Goal: Task Accomplishment & Management: Manage account settings

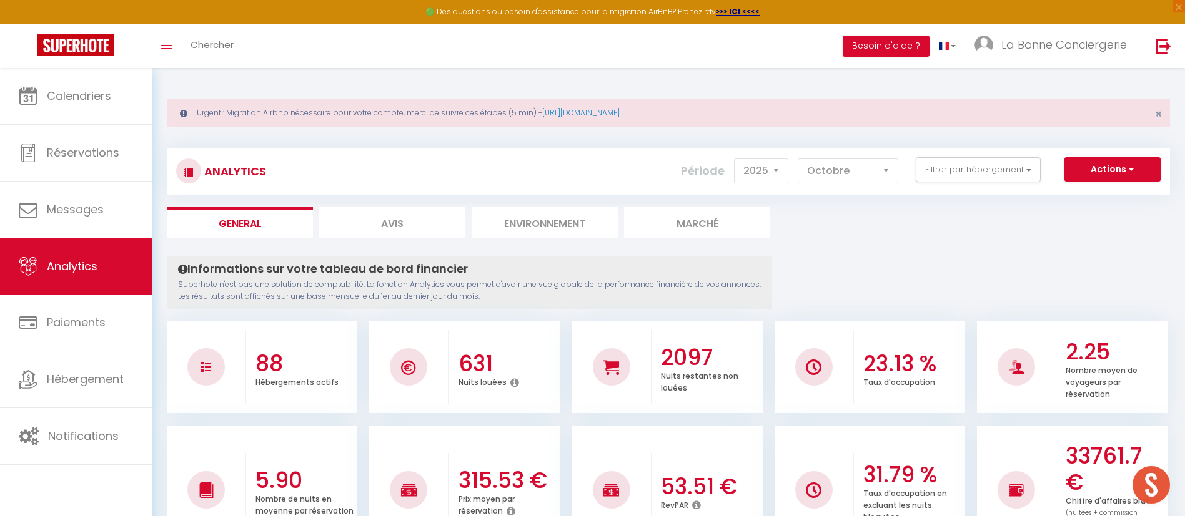
select select "2025"
select select "10"
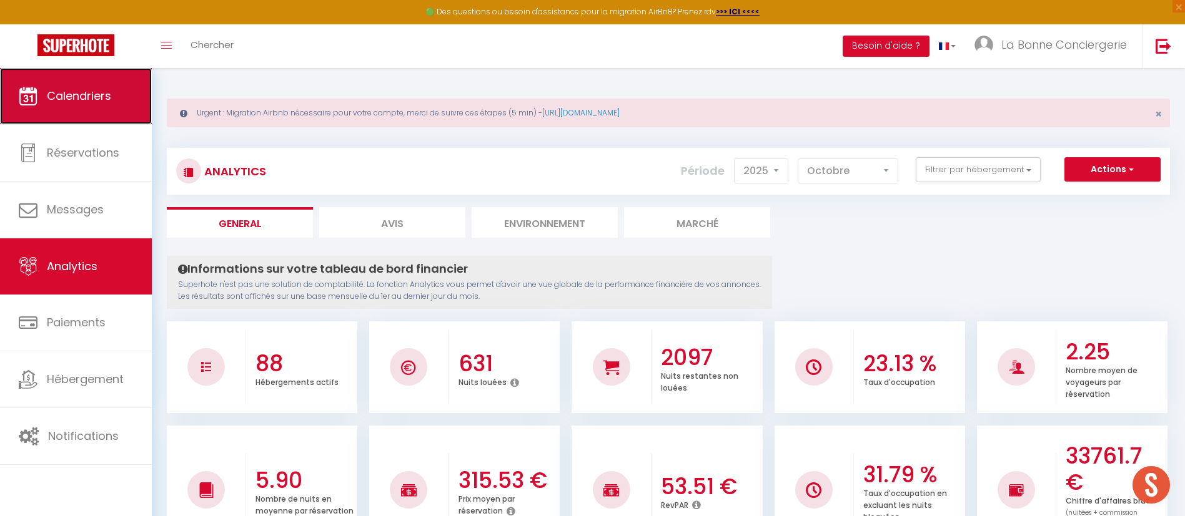
drag, startPoint x: 0, startPoint y: 0, endPoint x: 48, endPoint y: 74, distance: 88.5
click at [48, 74] on link "Calendriers" at bounding box center [76, 96] width 152 height 56
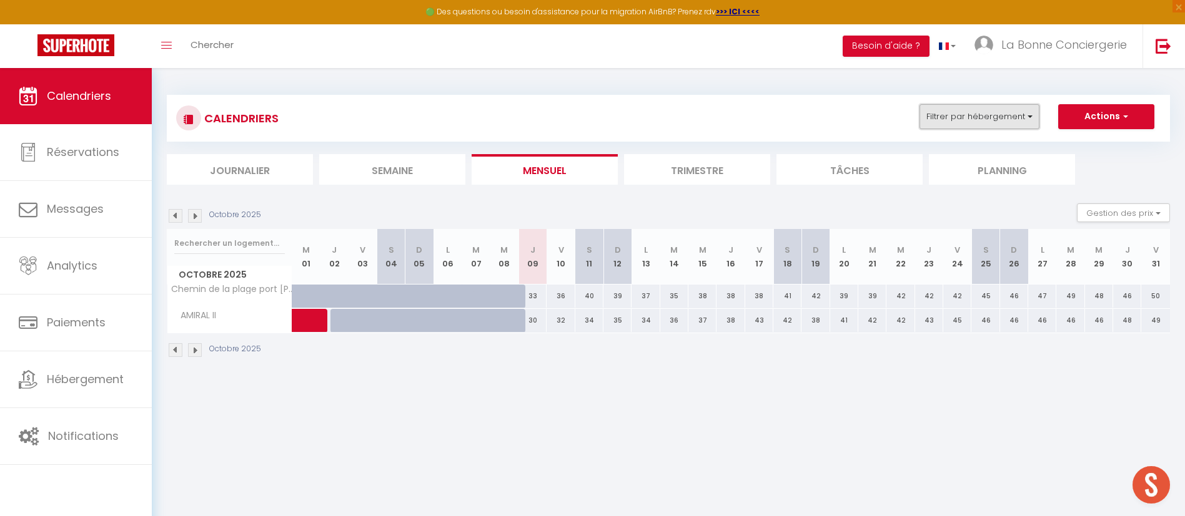
click at [993, 106] on button "Filtrer par hébergement" at bounding box center [979, 116] width 120 height 25
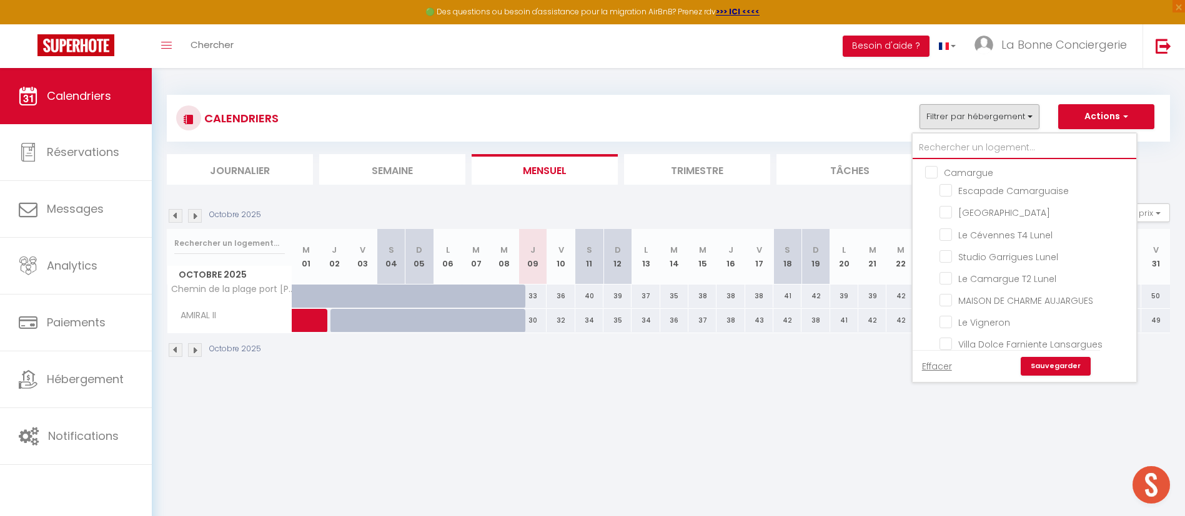
click at [974, 139] on input "text" at bounding box center [1024, 148] width 224 height 22
type input "é"
checkbox input "false"
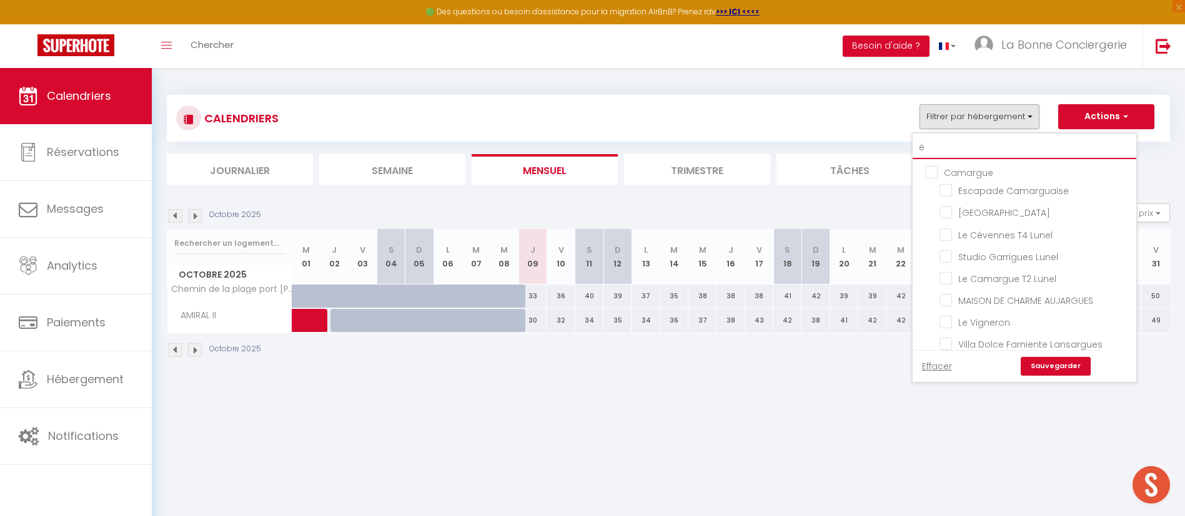
checkbox input "false"
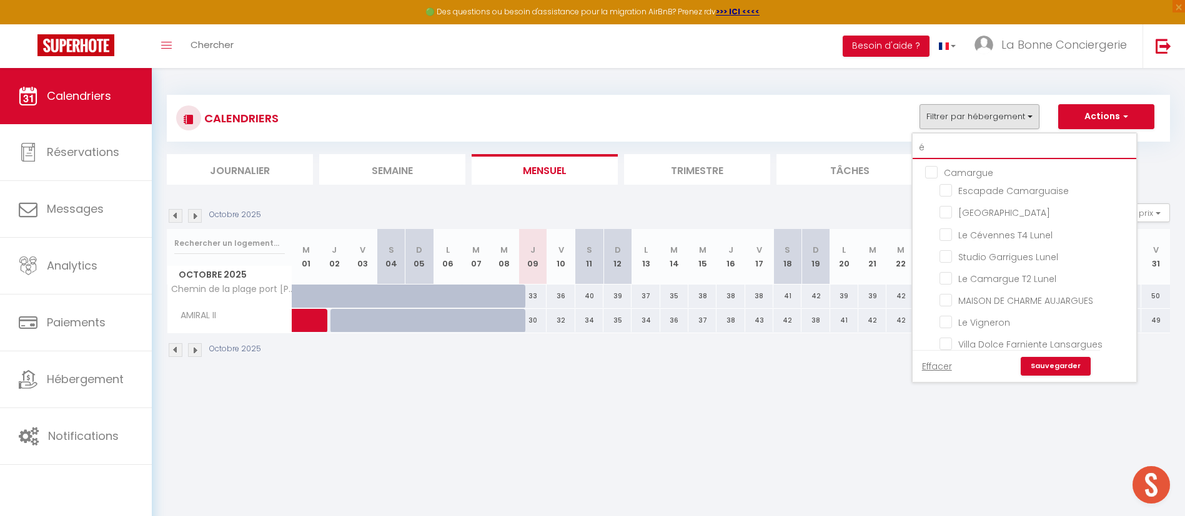
checkbox input "false"
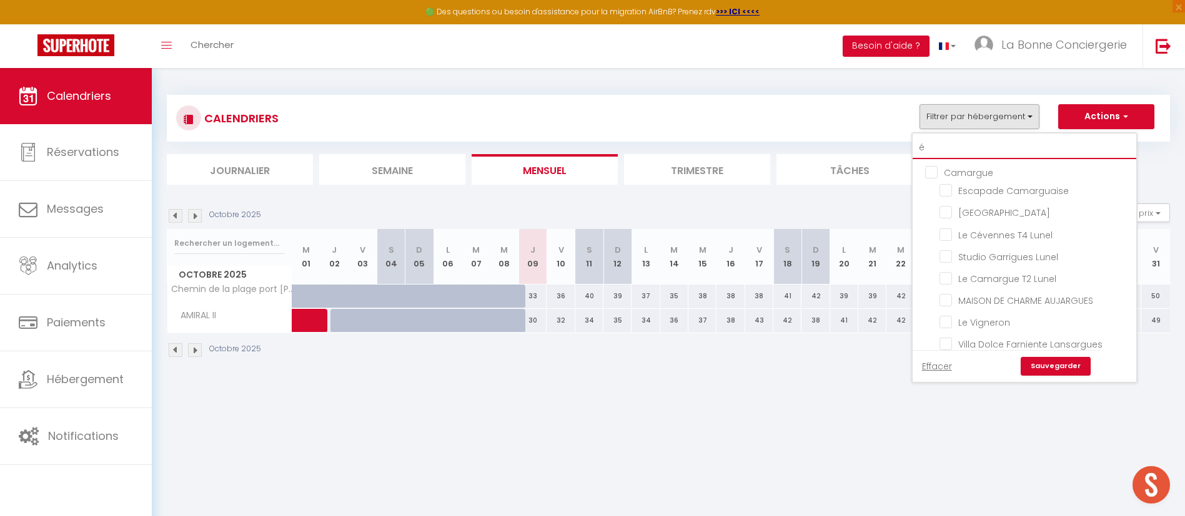
checkbox input "false"
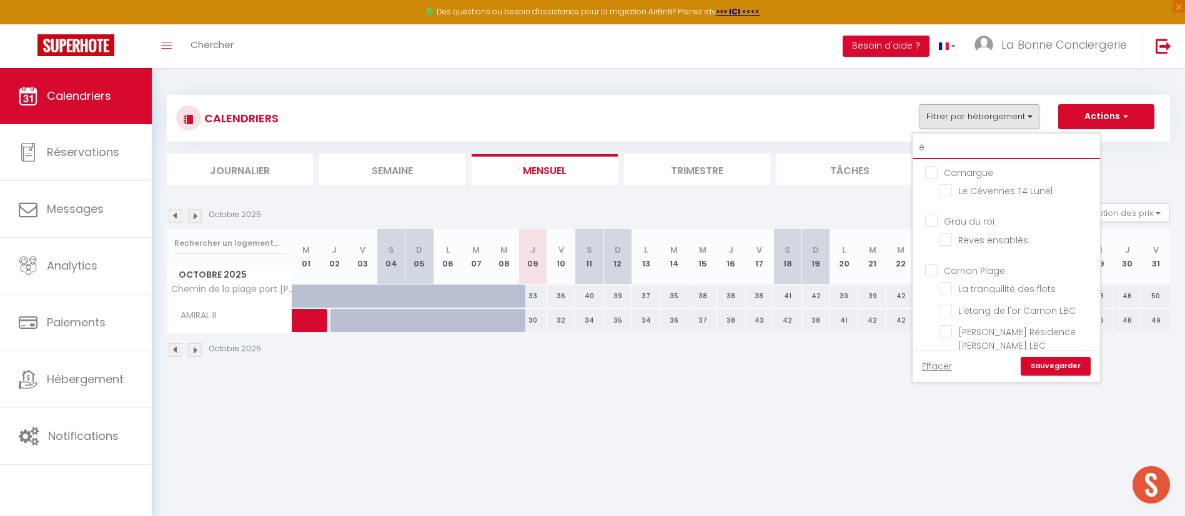
type input "ét"
checkbox input "false"
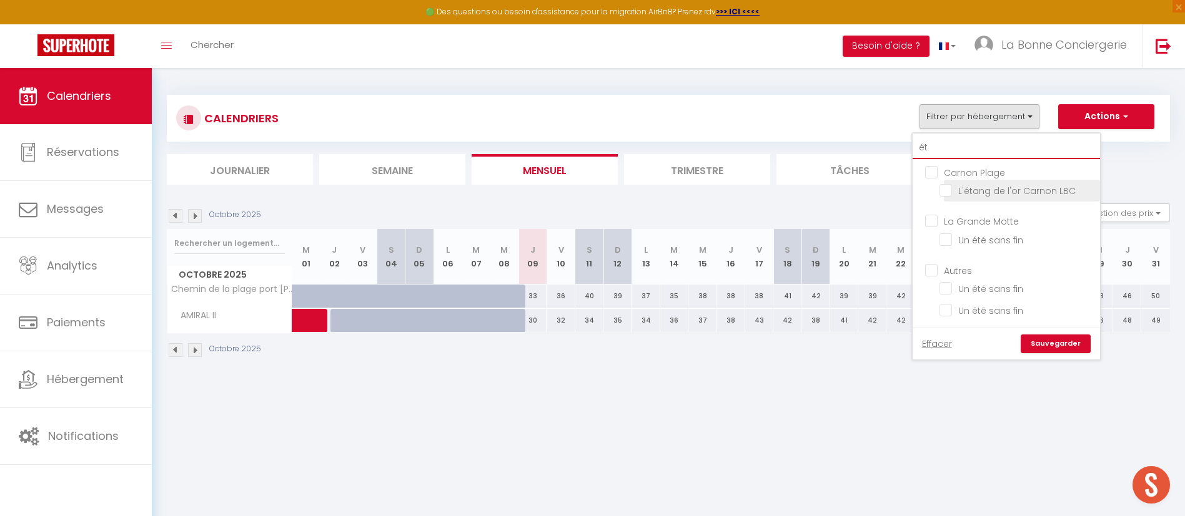
type input "é"
checkbox input "false"
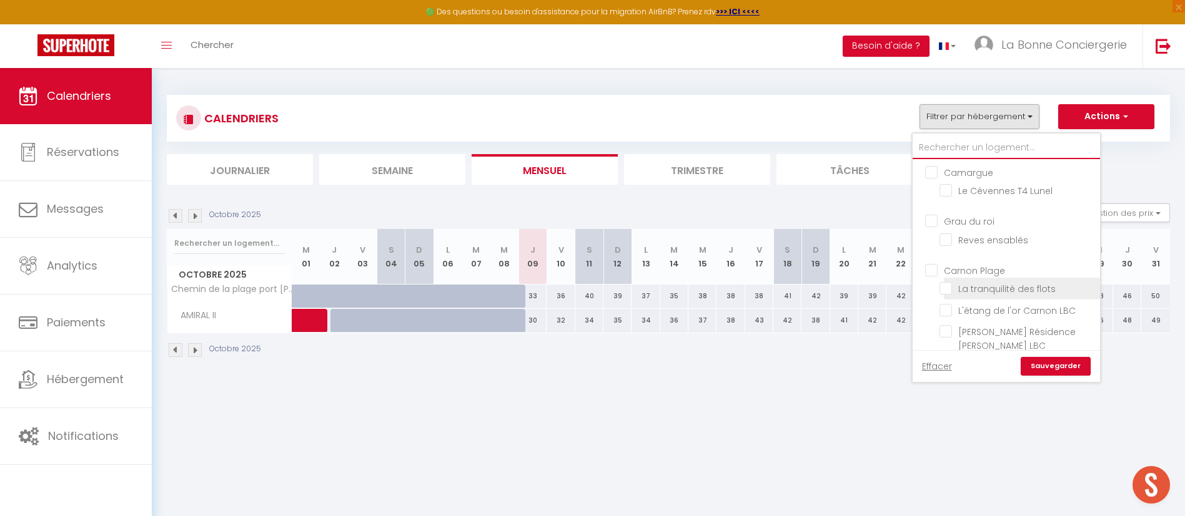
checkbox input "false"
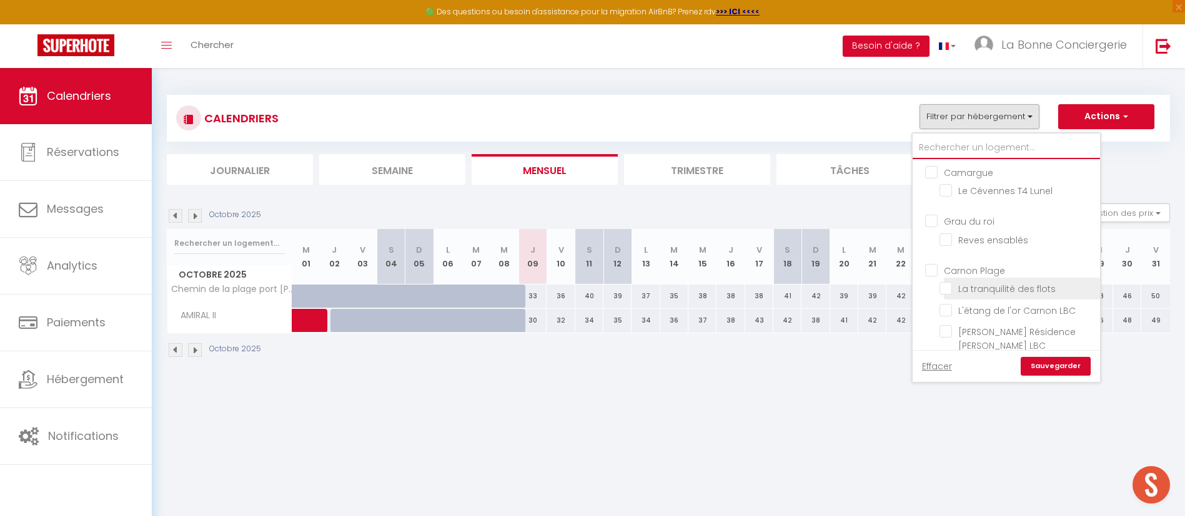
checkbox input "false"
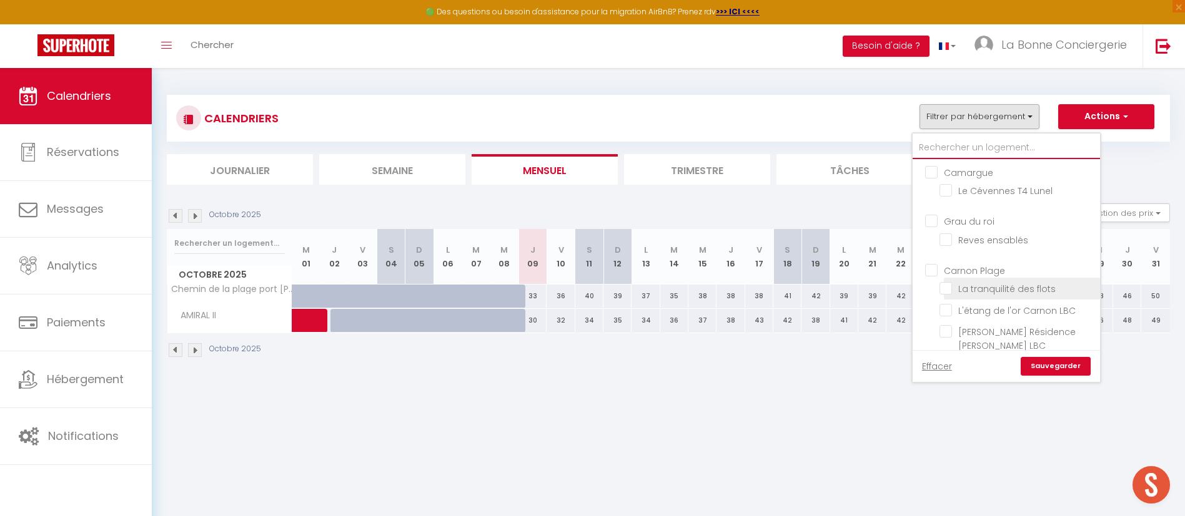
checkbox input "false"
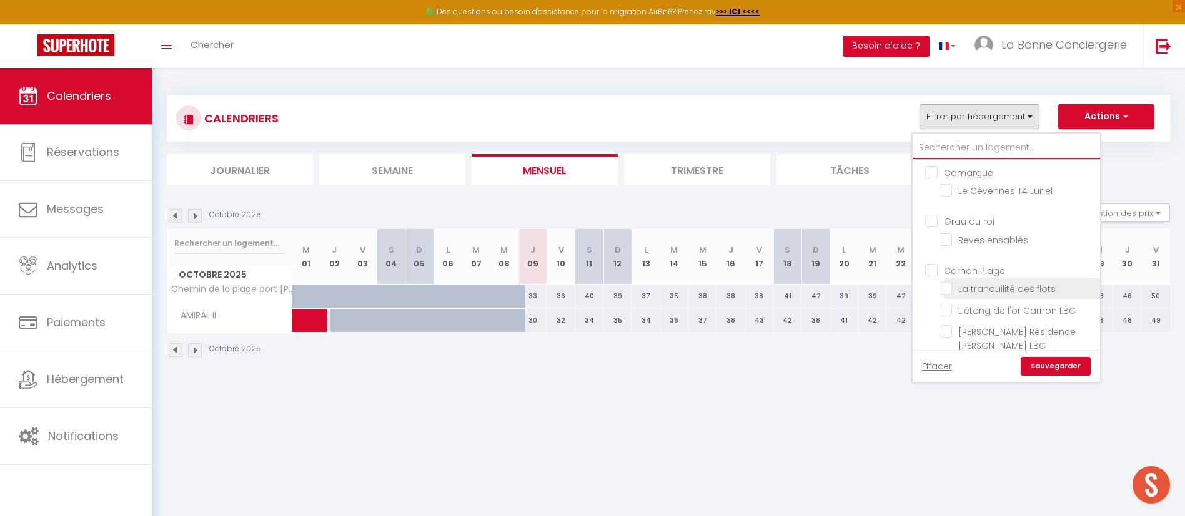
checkbox input "false"
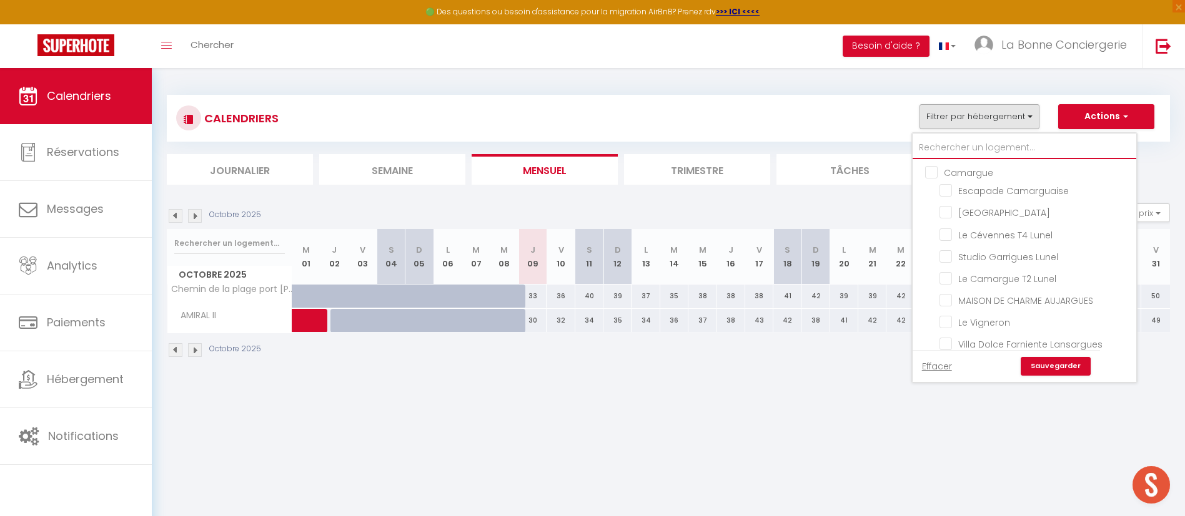
type input "E"
checkbox input "false"
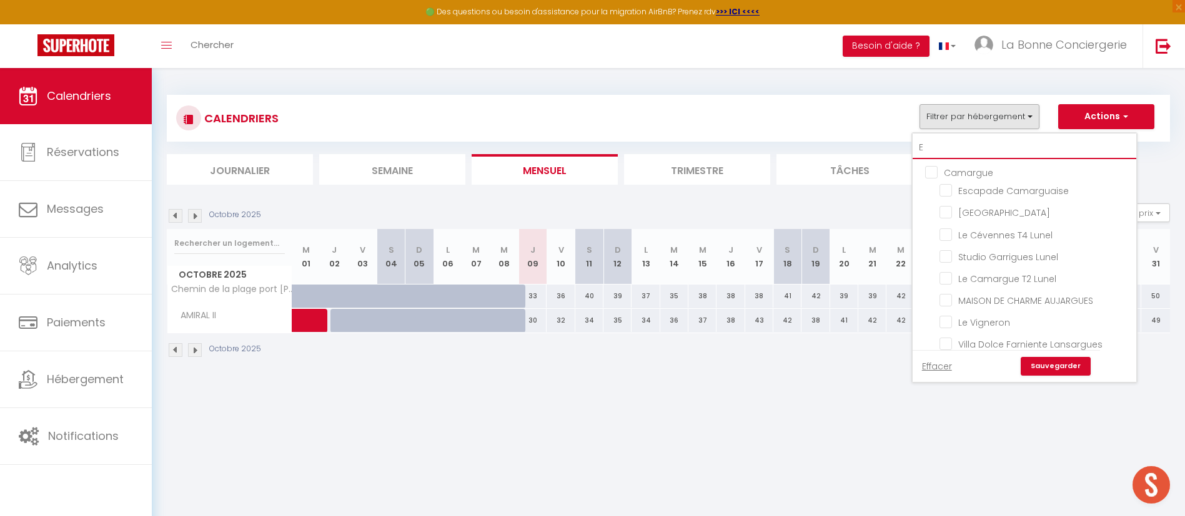
checkbox input "false"
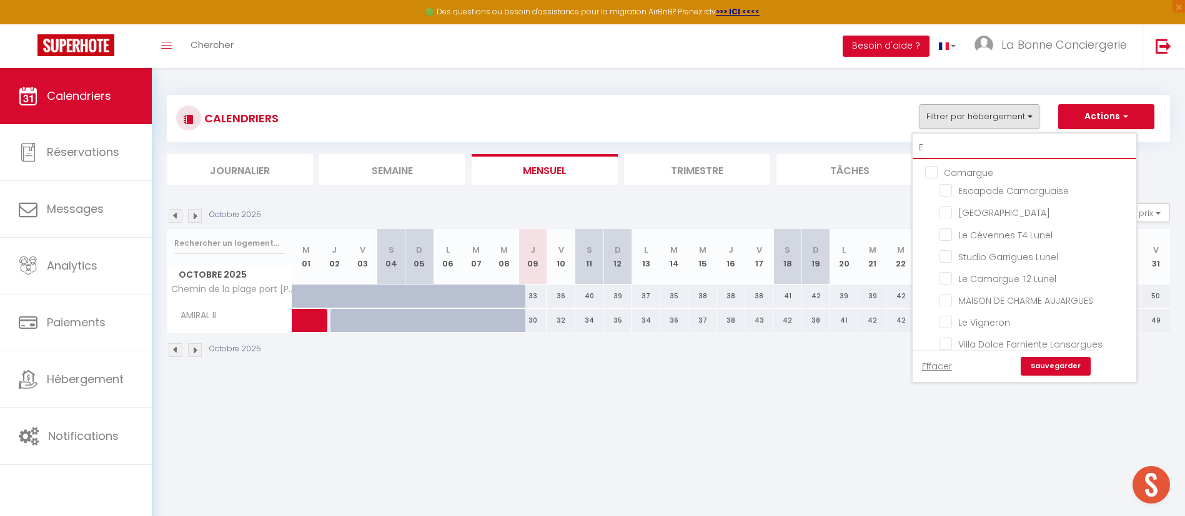
checkbox input "false"
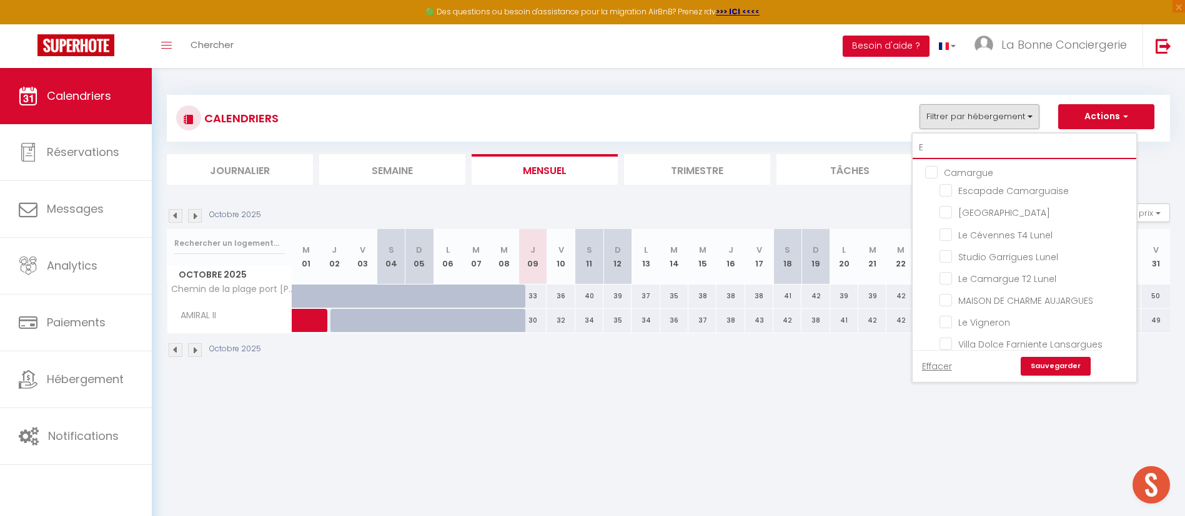
checkbox input "false"
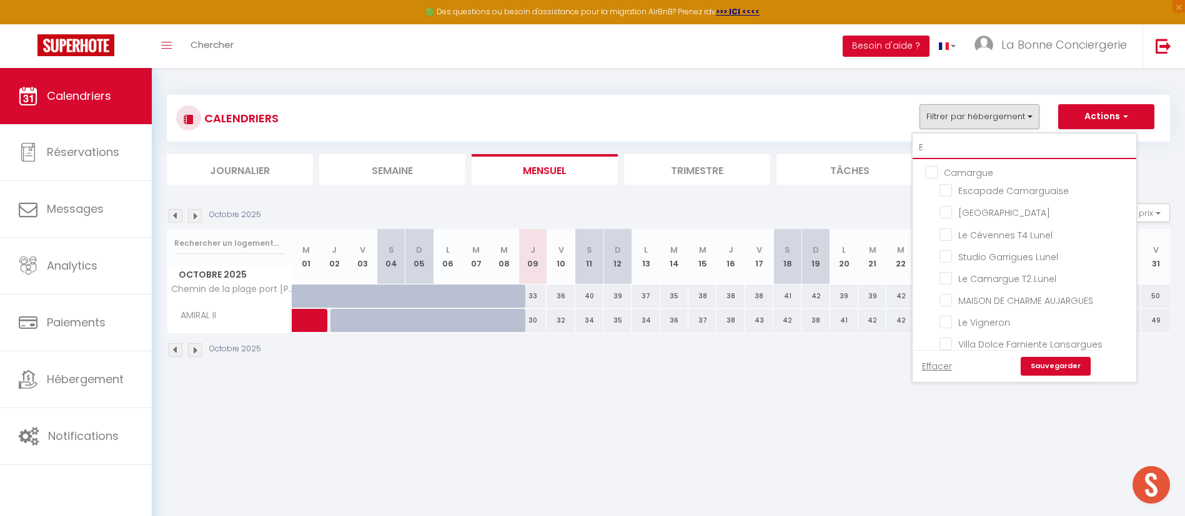
checkbox input "false"
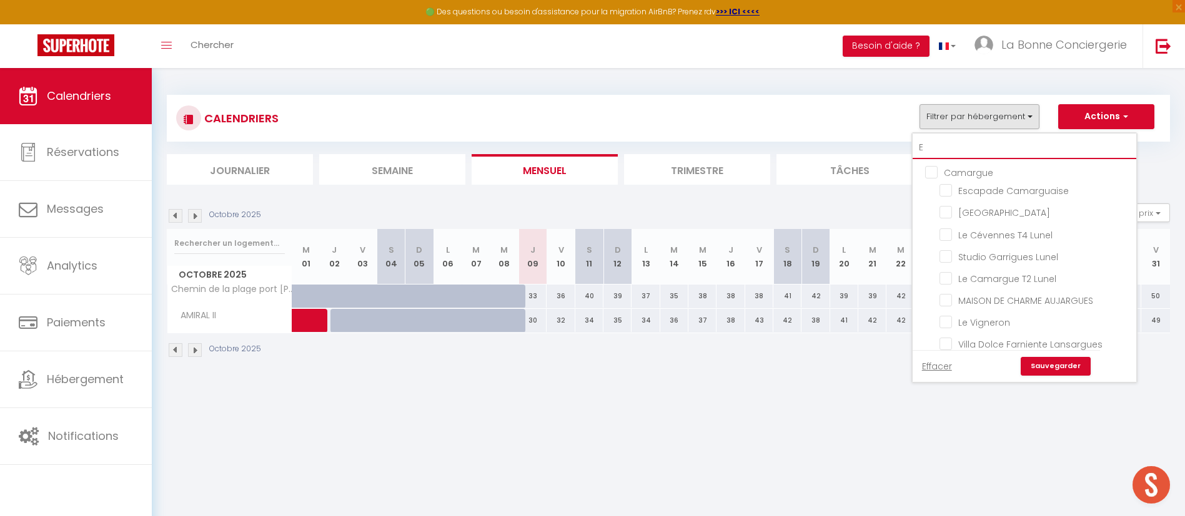
checkbox input "false"
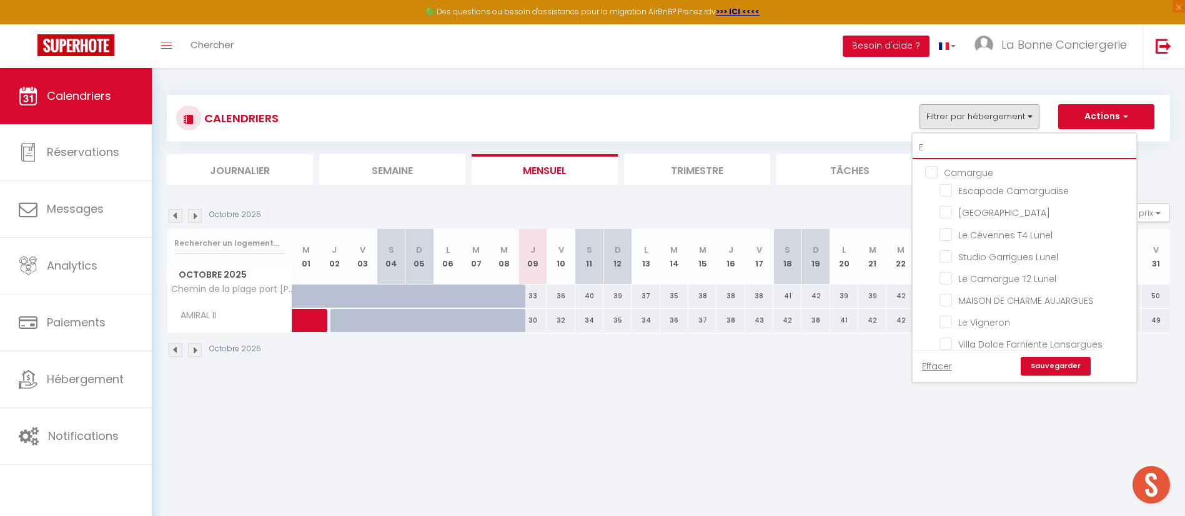
checkbox input "false"
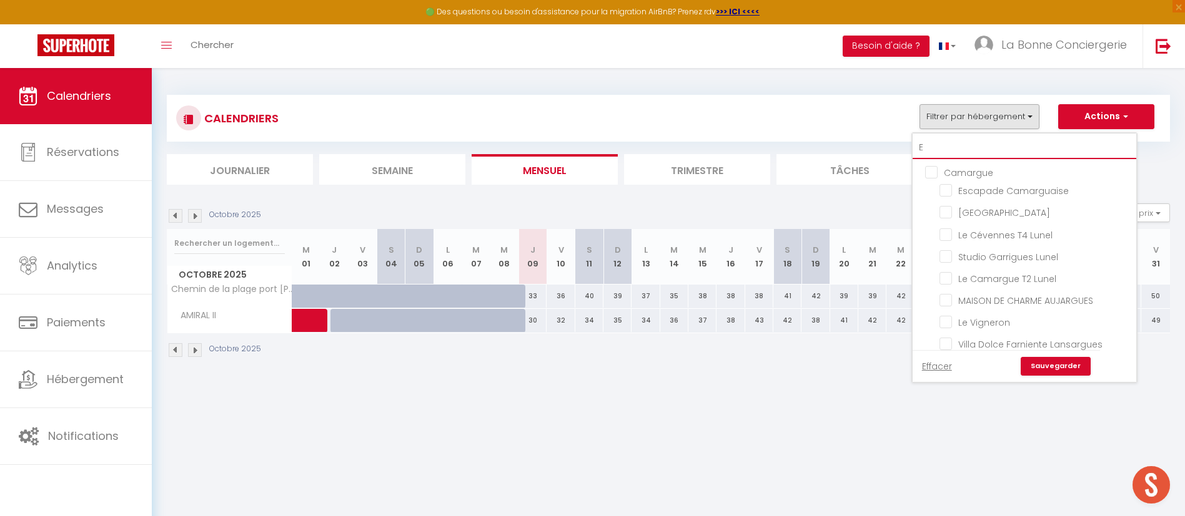
checkbox input "false"
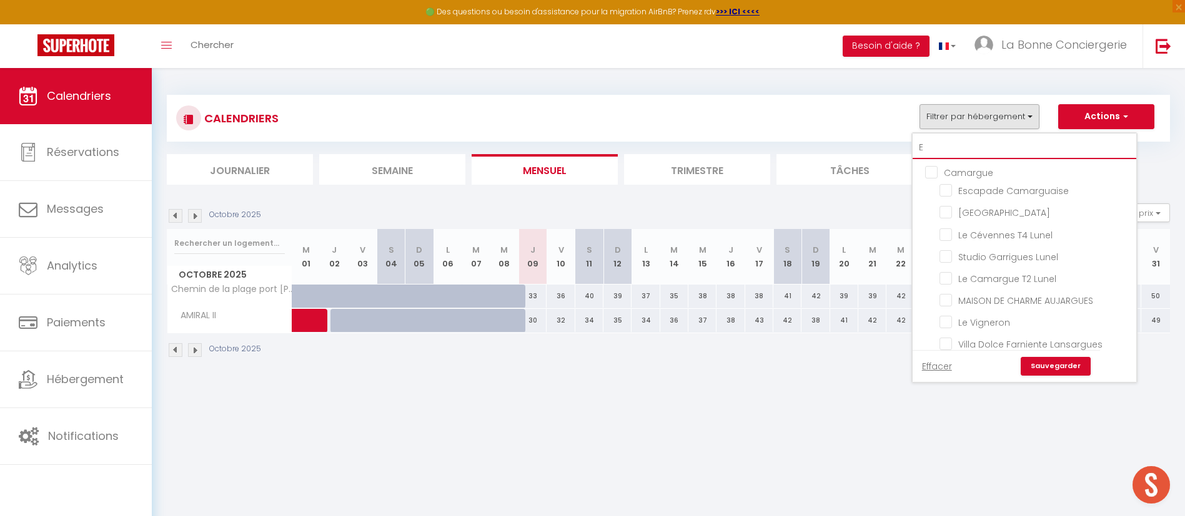
checkbox input "true"
checkbox input "false"
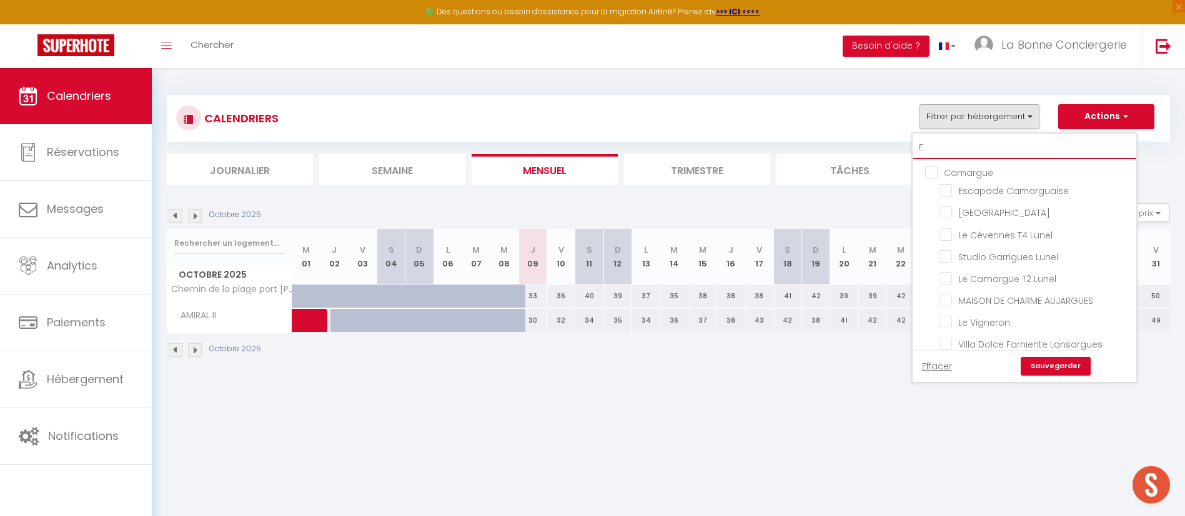
checkbox input "false"
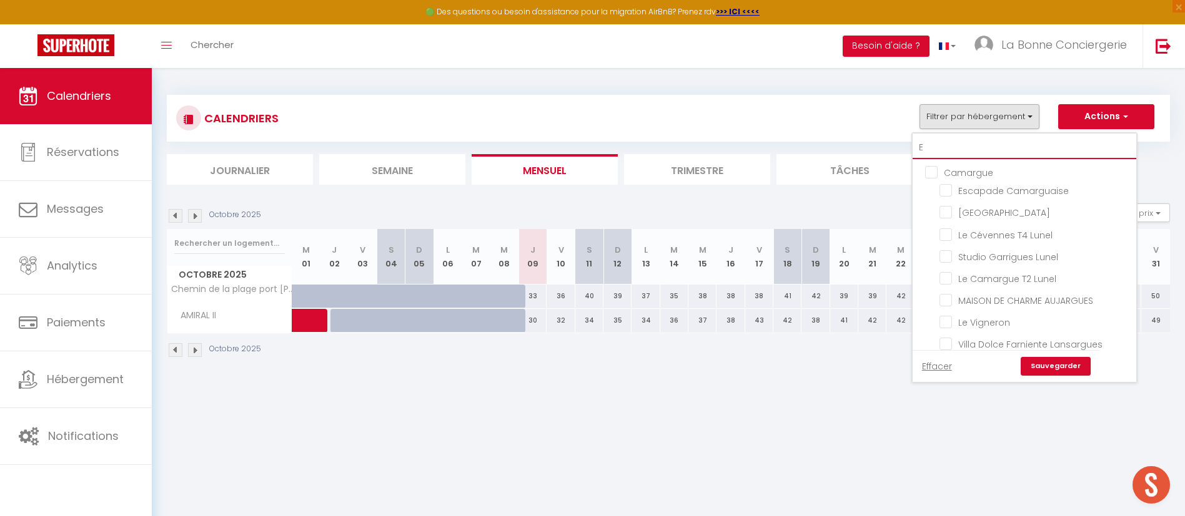
checkbox input "false"
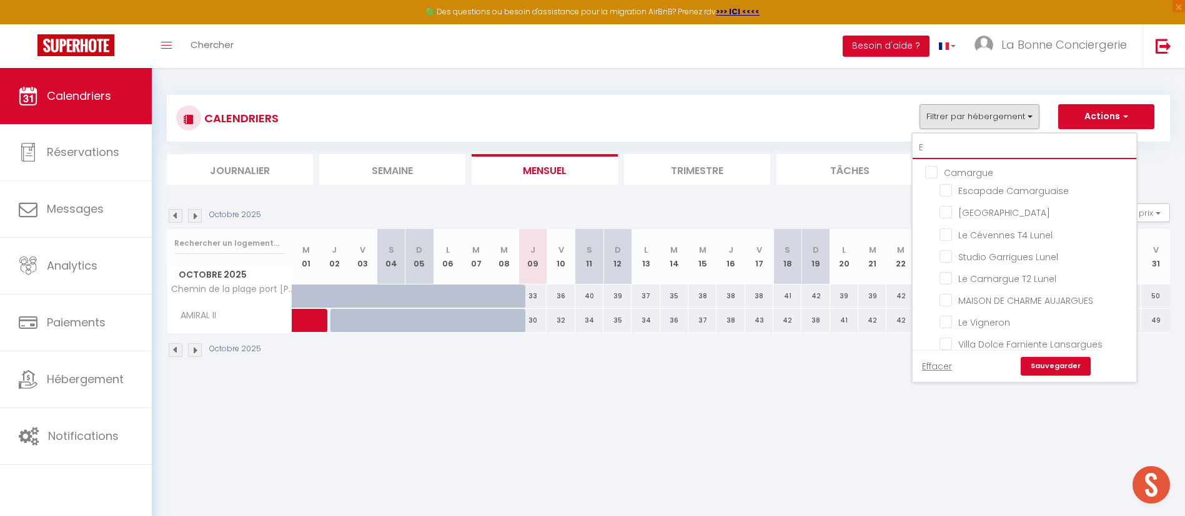
checkbox input "false"
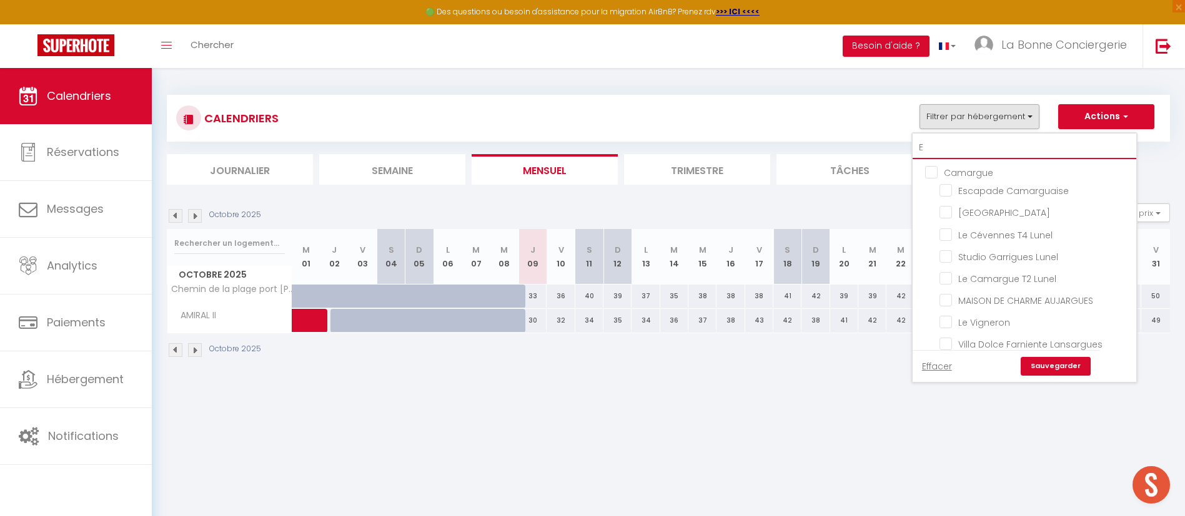
checkbox input "false"
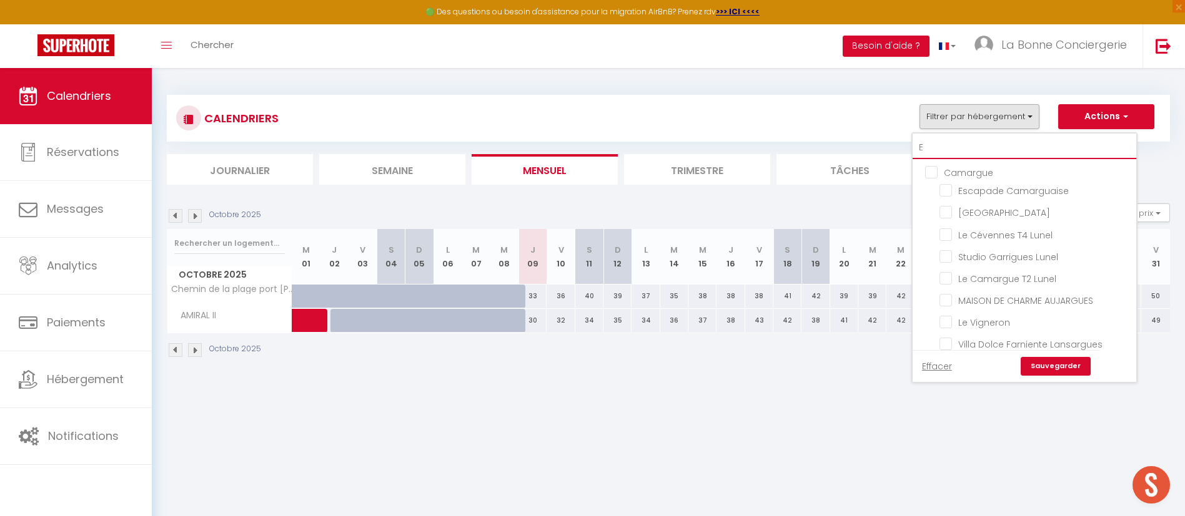
checkbox input "false"
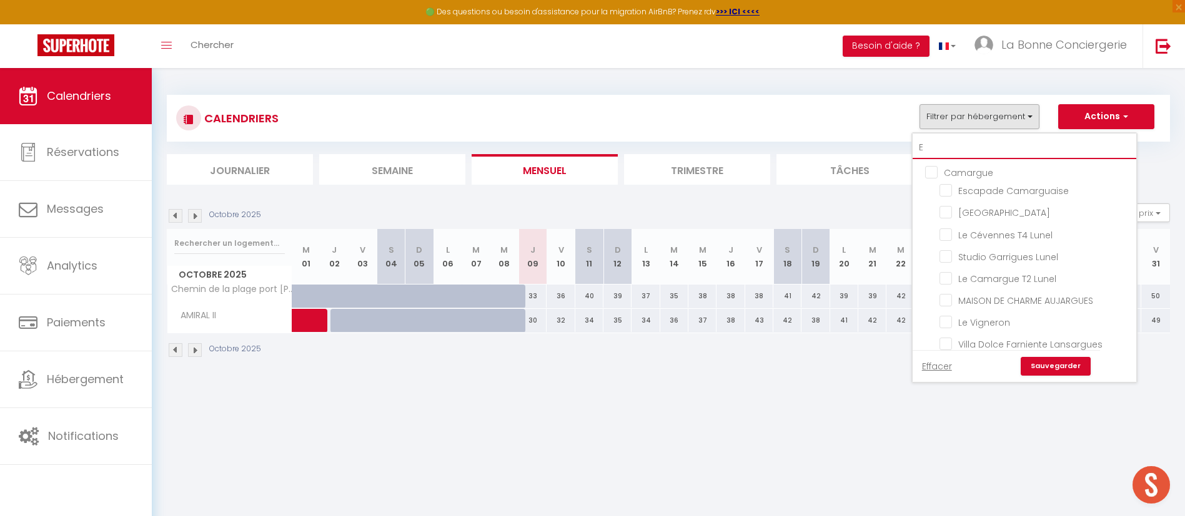
checkbox input "false"
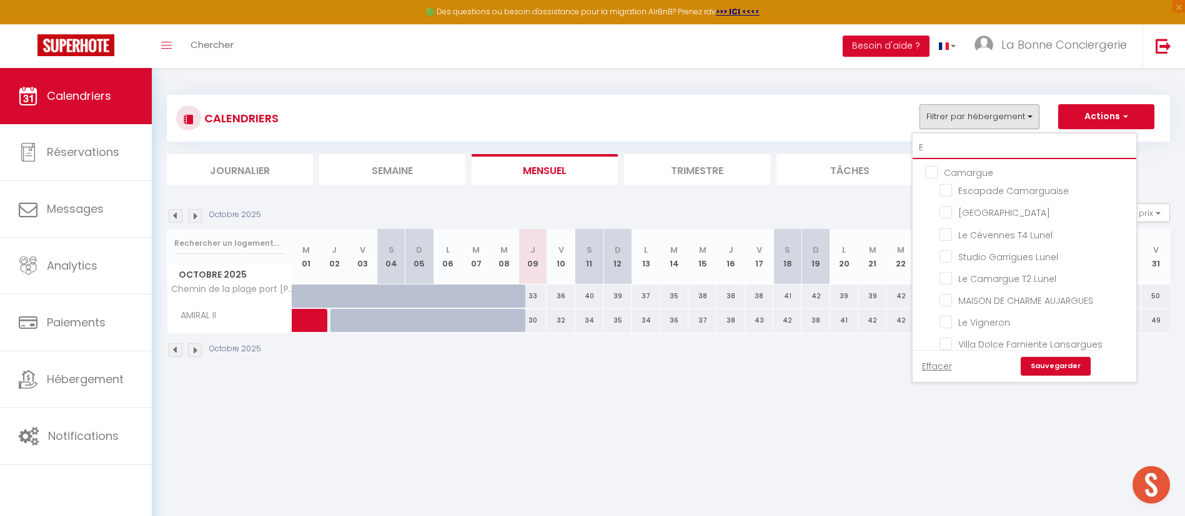
checkbox input "false"
type input "Et"
checkbox input "false"
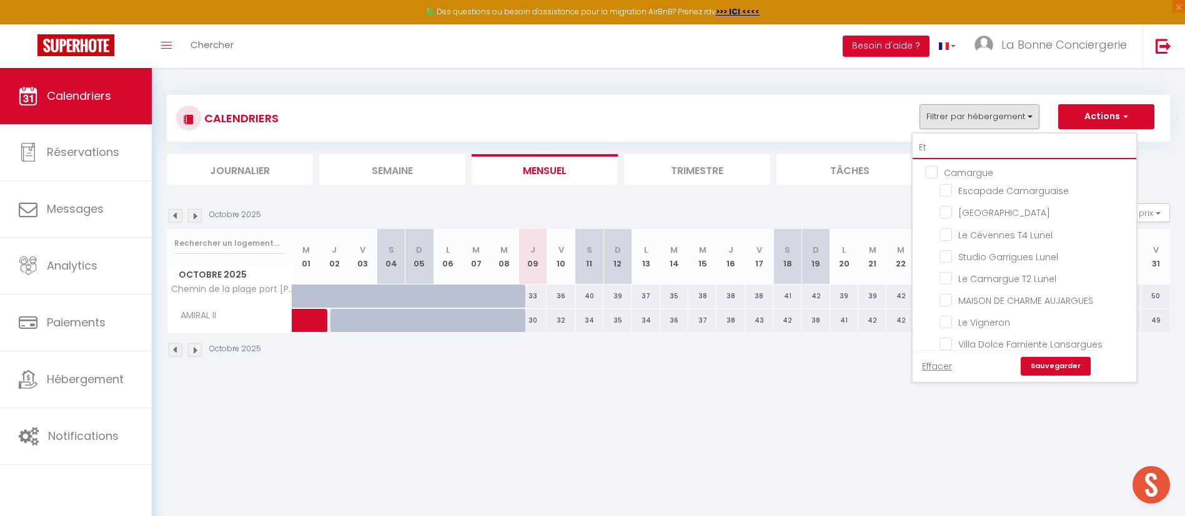
checkbox input "false"
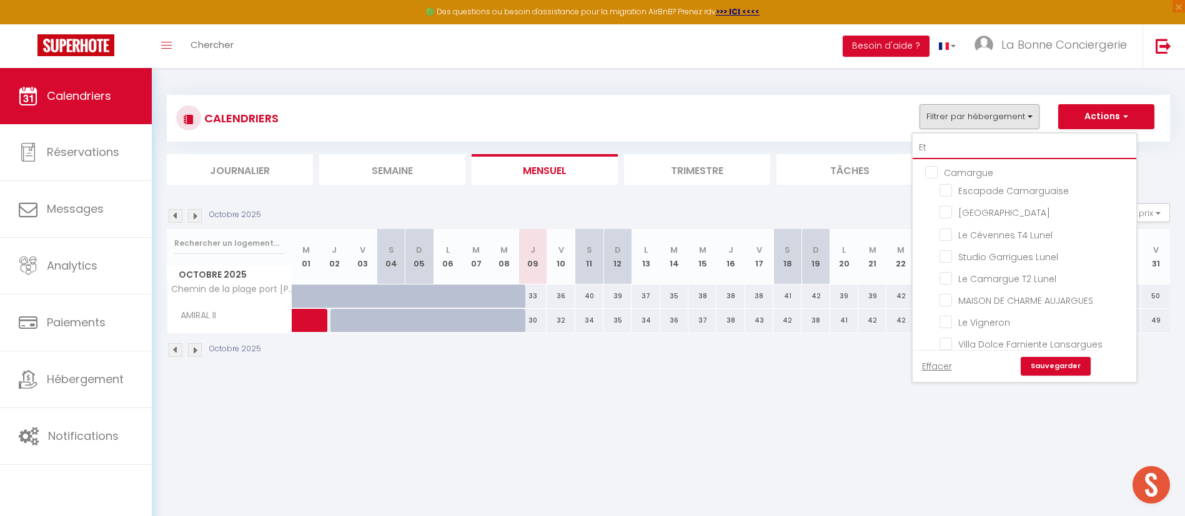
checkbox input "false"
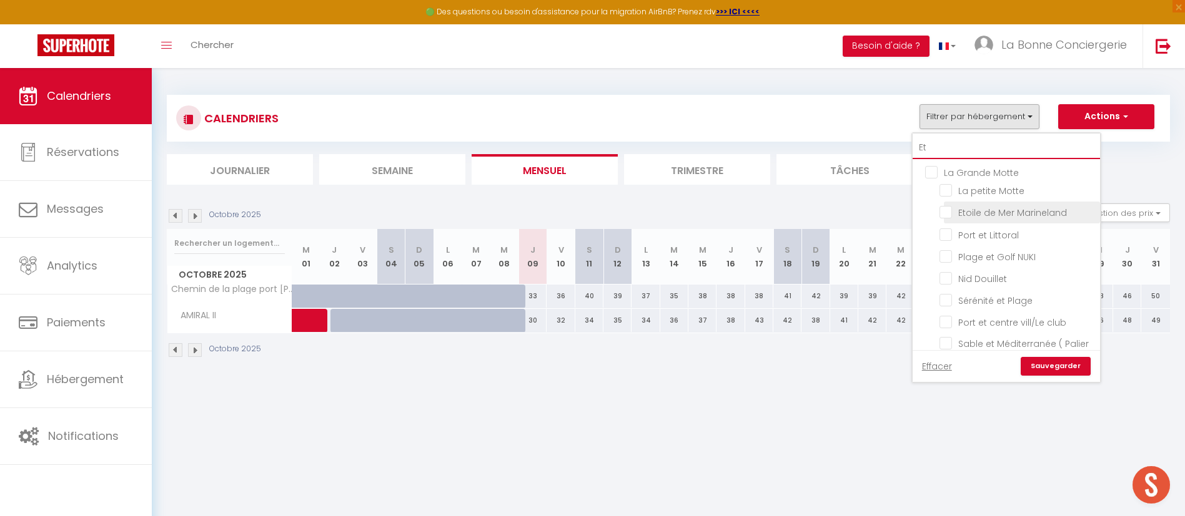
type input "Et"
click at [1059, 214] on input "Etoile de Mer Marineland" at bounding box center [1017, 211] width 156 height 12
checkbox input "true"
checkbox input "false"
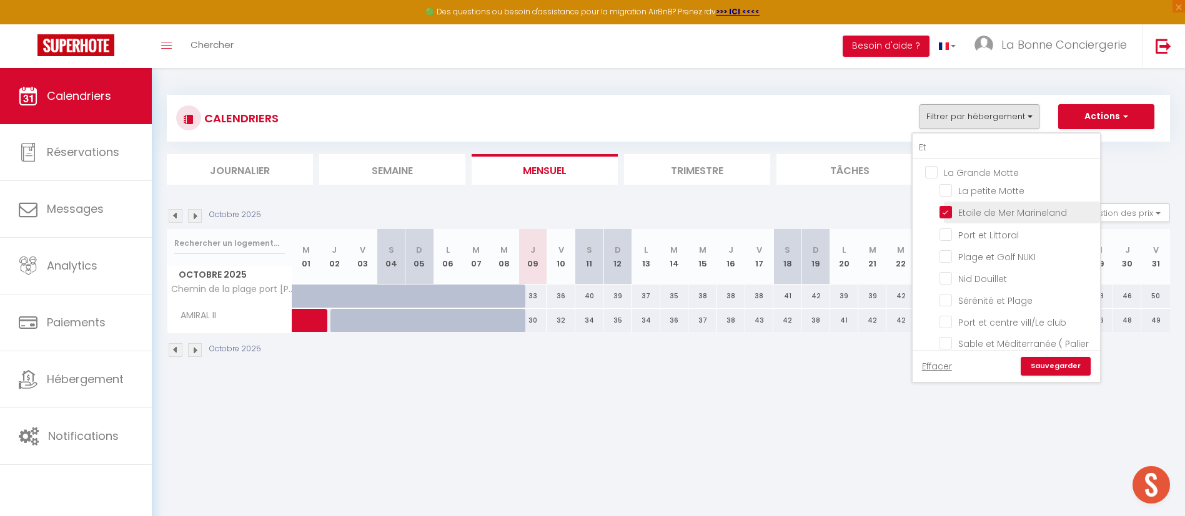
checkbox input "false"
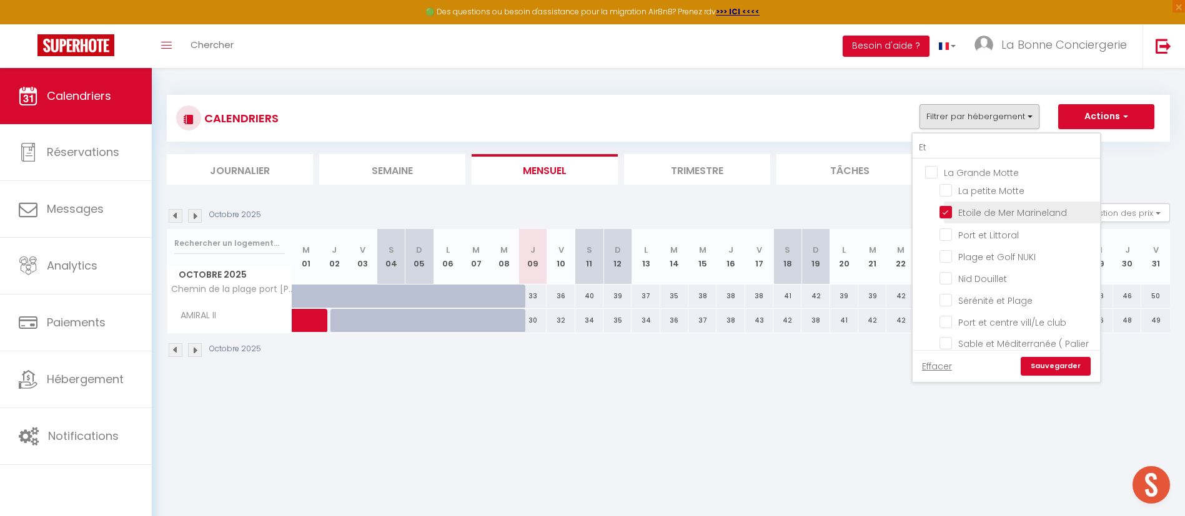
checkbox input "false"
click at [1050, 363] on link "Sauvegarder" at bounding box center [1055, 366] width 70 height 19
